Goal: Task Accomplishment & Management: Manage account settings

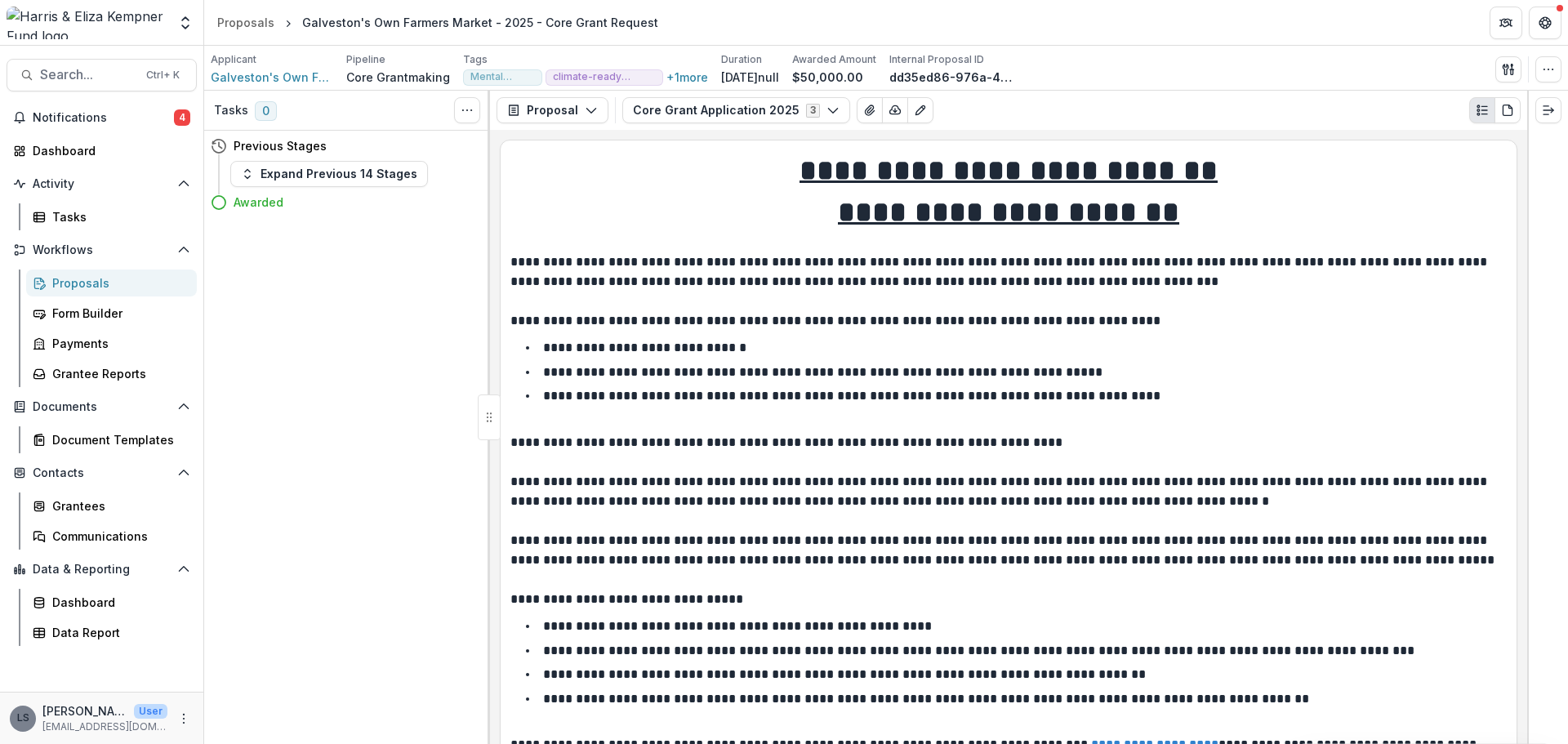
scroll to position [2532, 0]
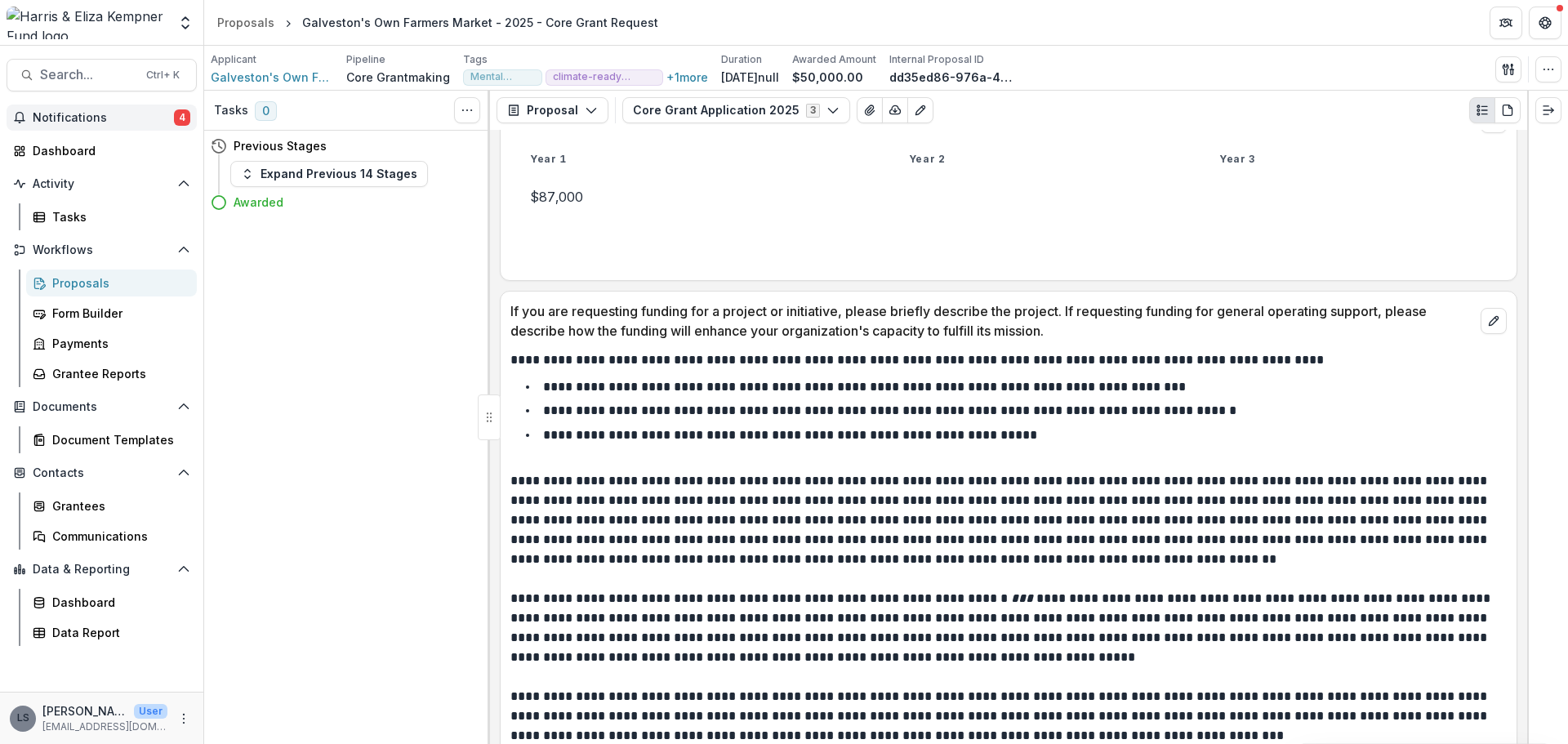
click at [114, 127] on button "Notifications 4" at bounding box center [101, 118] width 191 height 26
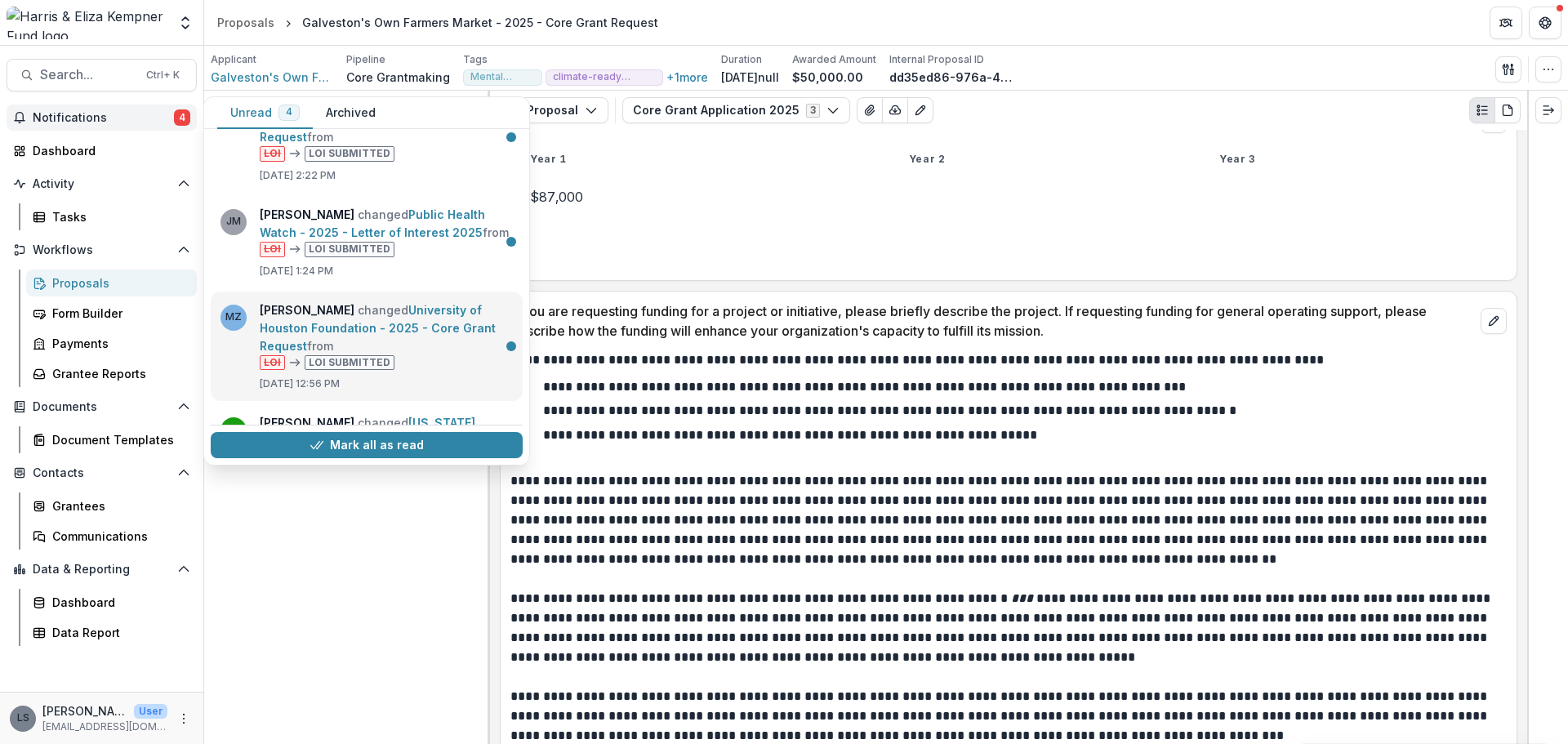
scroll to position [0, 0]
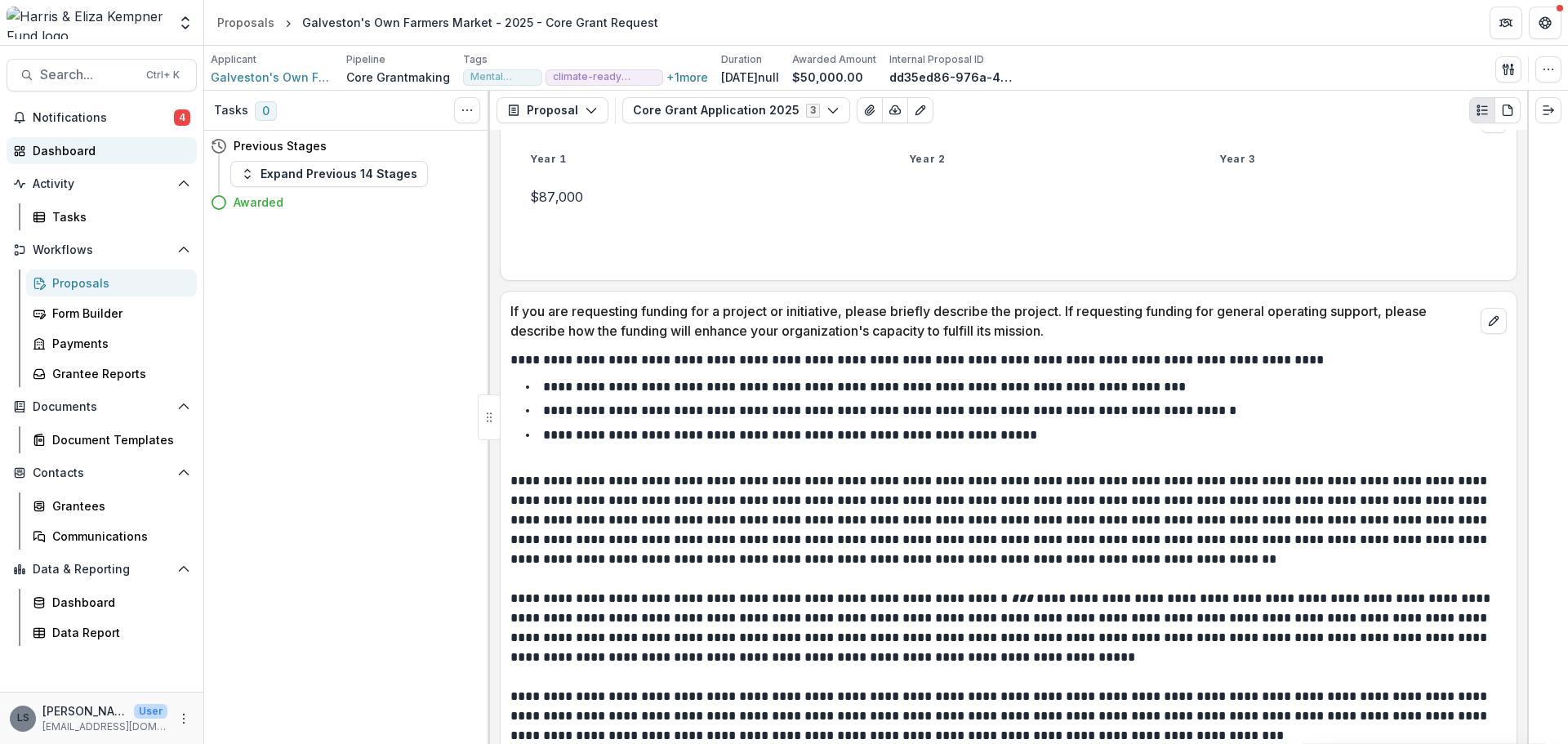
click at [68, 156] on div "Dashboard" at bounding box center [108, 151] width 151 height 17
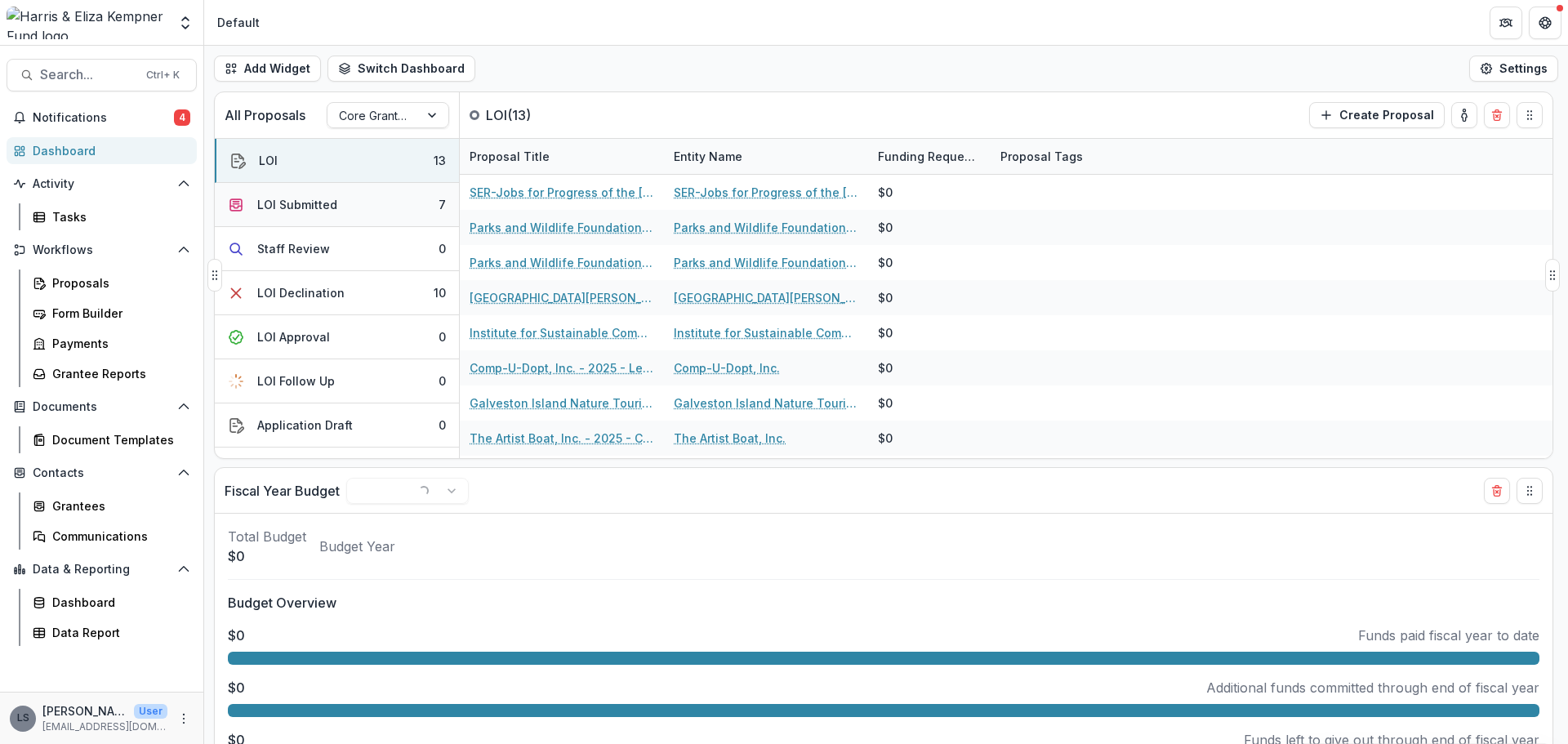
click at [315, 206] on div "LOI Submitted" at bounding box center [297, 205] width 80 height 17
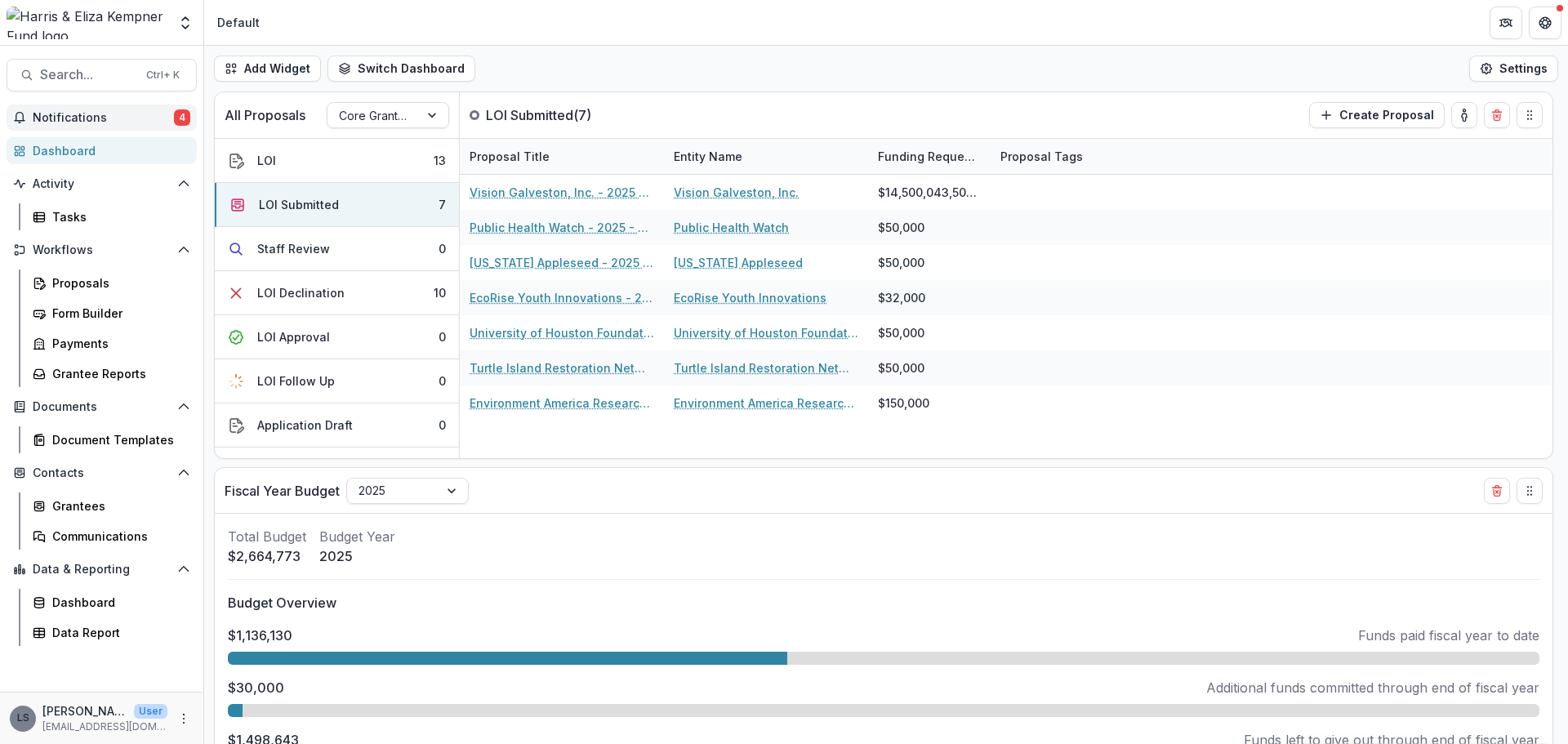
click at [66, 112] on span "Notifications" at bounding box center [103, 118] width 142 height 14
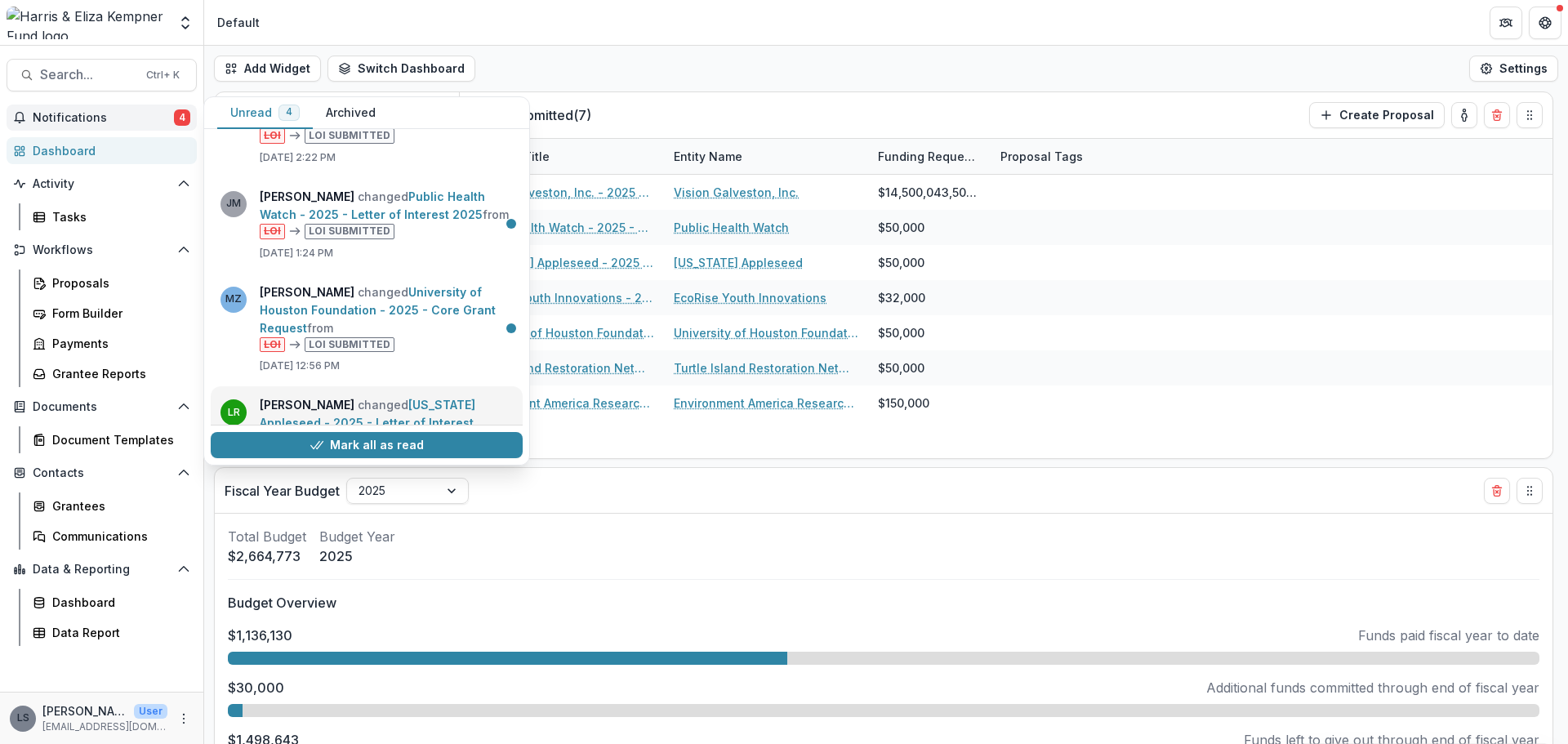
scroll to position [129, 0]
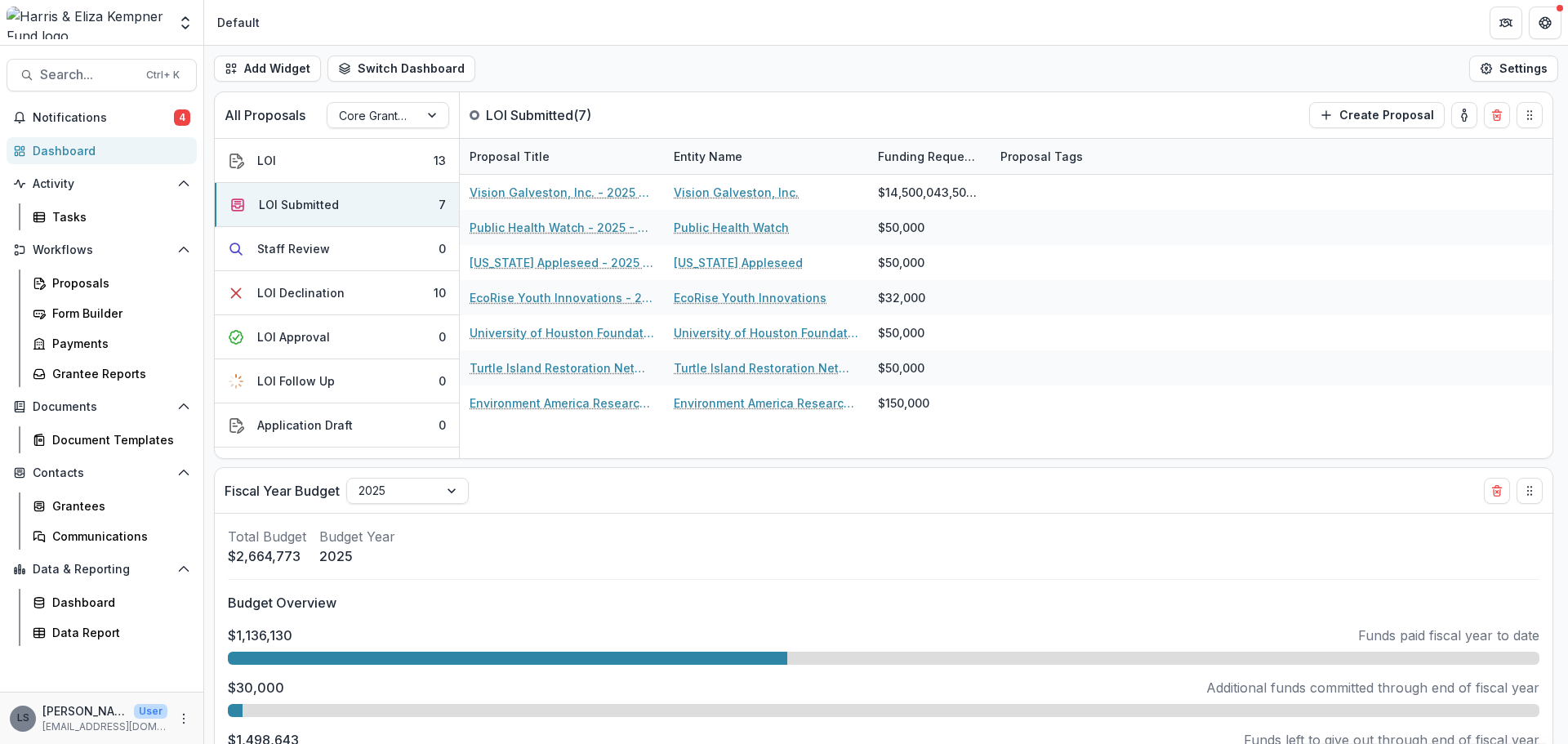
click at [962, 462] on div "All Proposals Core Grantmaking LOI Submitted ( 7 ) Create Proposal LOI 13 LOI S…" at bounding box center [887, 418] width 1364 height 652
click at [113, 113] on span "Notifications" at bounding box center [103, 118] width 142 height 14
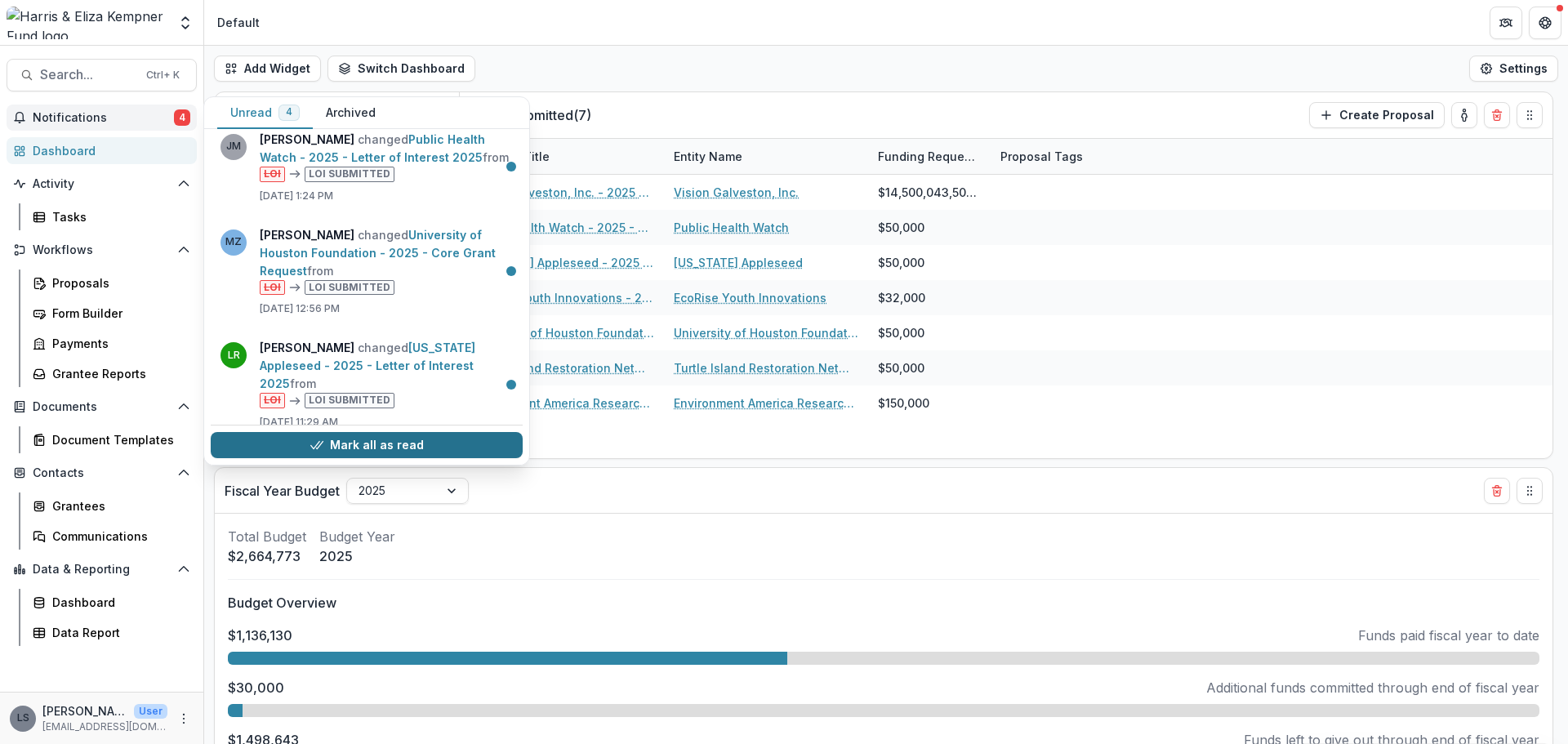
click at [439, 448] on button "Mark all as read" at bounding box center [366, 445] width 312 height 26
